Goal: Information Seeking & Learning: Find specific fact

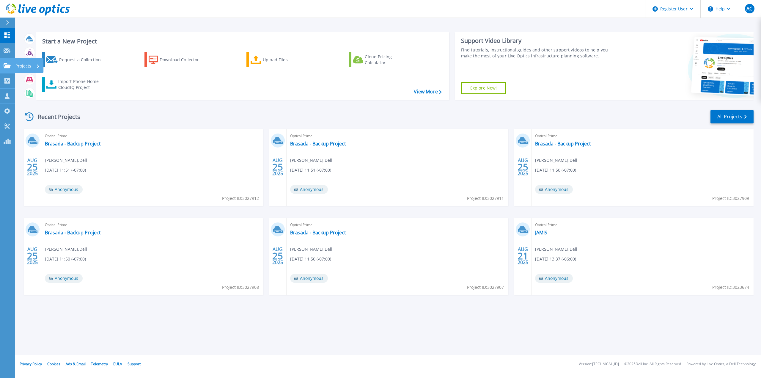
click at [6, 61] on link "Projects Projects" at bounding box center [7, 65] width 15 height 15
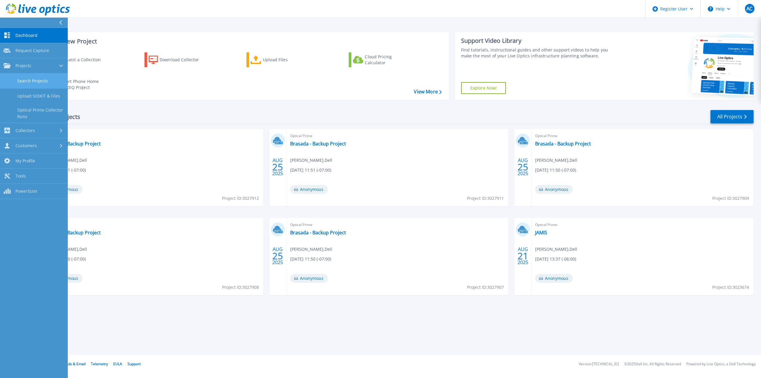
click at [19, 77] on link "Search Projects" at bounding box center [34, 80] width 68 height 15
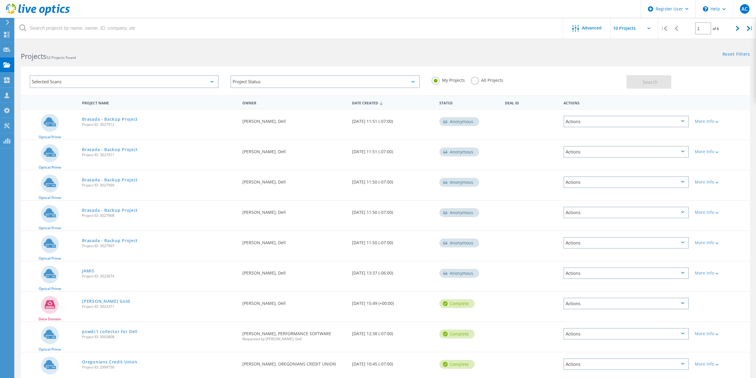
click at [178, 15] on header "Register User \n Help Explore Helpful Articles Contact Support AC Dell User [PE…" at bounding box center [378, 9] width 756 height 18
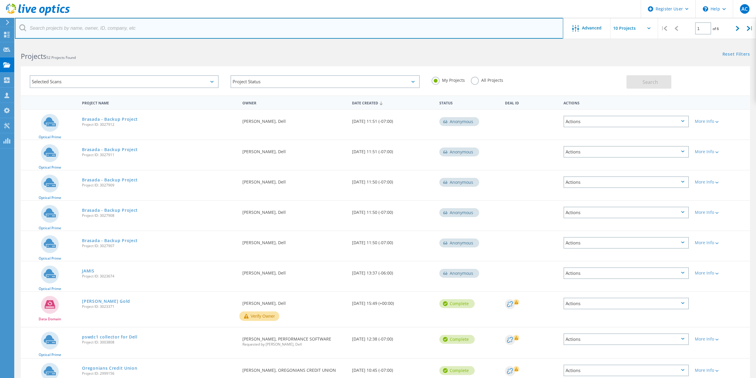
click at [165, 22] on input "text" at bounding box center [289, 28] width 548 height 21
paste input "[PERSON_NAME] <[EMAIL_ADDRESS][DOMAIN_NAME]>"
type input "A"
paste input "[PERSON_NAME] <[EMAIL_ADDRESS][DOMAIN_NAME]>"
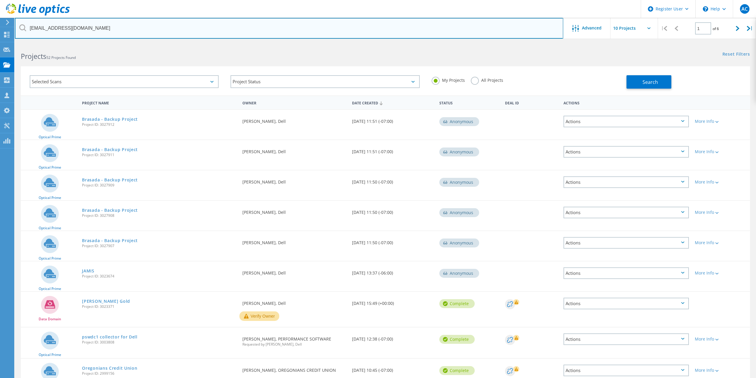
type input "[EMAIL_ADDRESS][DOMAIN_NAME]"
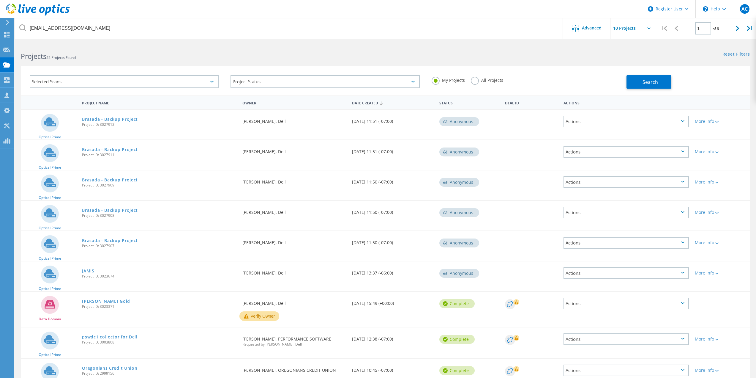
click at [159, 42] on html "Register User \n Help Explore Helpful Articles Contact Support AC Dell User [PE…" at bounding box center [378, 221] width 756 height 442
click at [484, 82] on label "All Projects" at bounding box center [487, 80] width 32 height 6
click at [0, 0] on input "All Projects" at bounding box center [0, 0] width 0 height 0
click at [638, 72] on div "Search" at bounding box center [687, 78] width 121 height 19
click at [649, 79] on span "Search" at bounding box center [650, 82] width 15 height 7
